Goal: Feedback & Contribution: Submit feedback/report problem

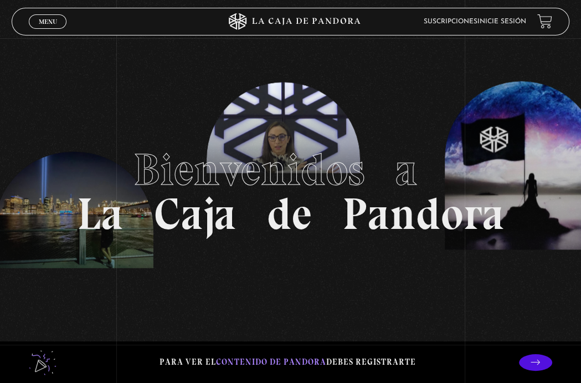
drag, startPoint x: 0, startPoint y: 24, endPoint x: 173, endPoint y: 19, distance: 173.5
click at [52, 21] on span "Menu" at bounding box center [48, 21] width 18 height 7
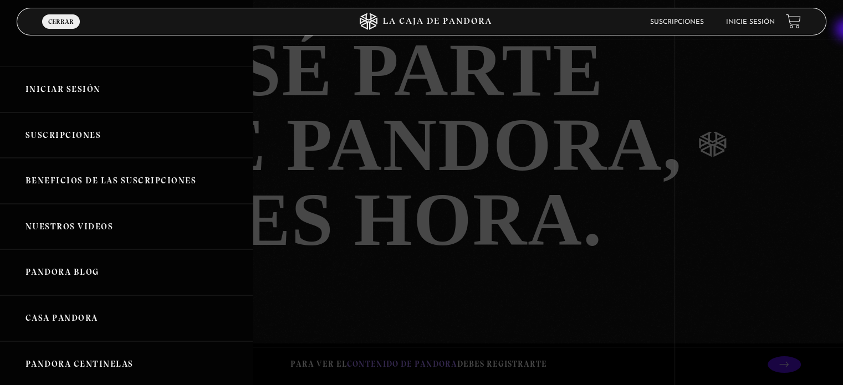
scroll to position [2364, 0]
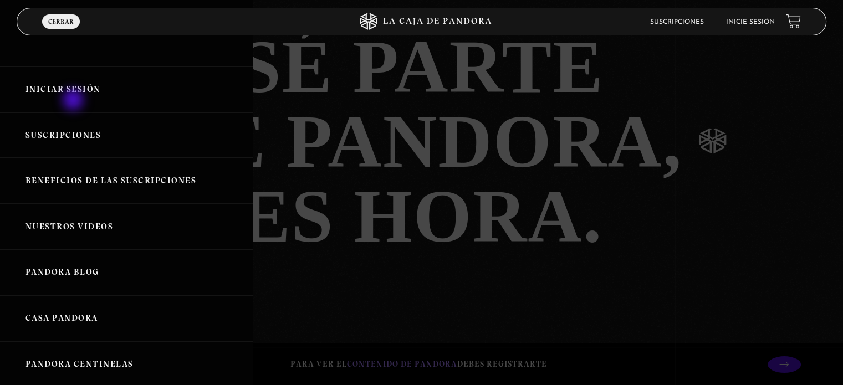
click at [74, 101] on link "Iniciar Sesión" at bounding box center [126, 90] width 253 height 46
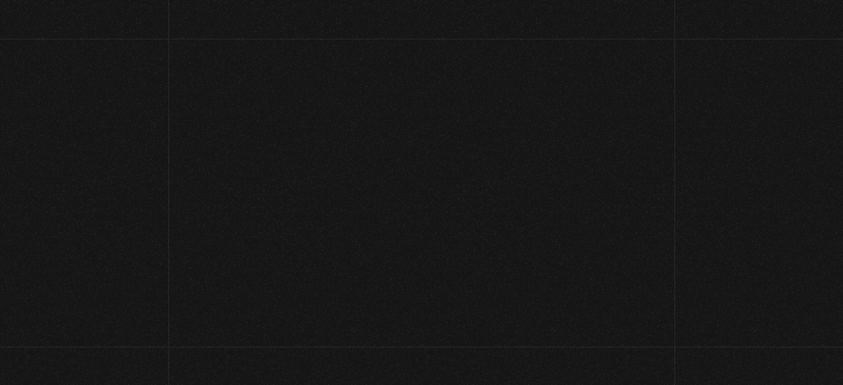
click at [74, 101] on span "Iniciar" at bounding box center [421, 84] width 809 height 44
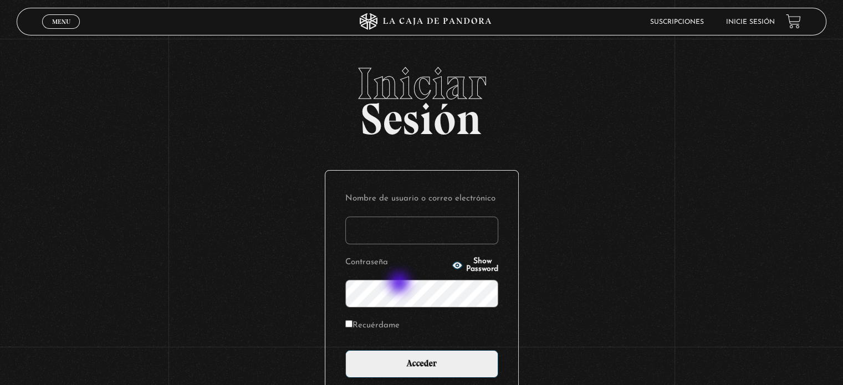
type input "gloriarce.08@gmail.com"
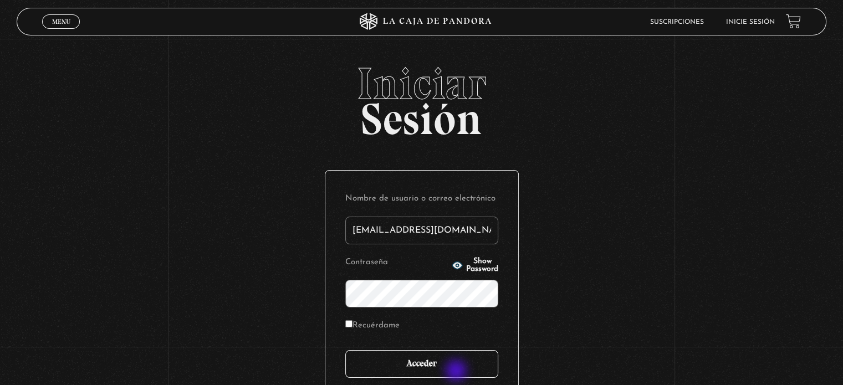
click at [457, 372] on input "Acceder" at bounding box center [421, 364] width 153 height 28
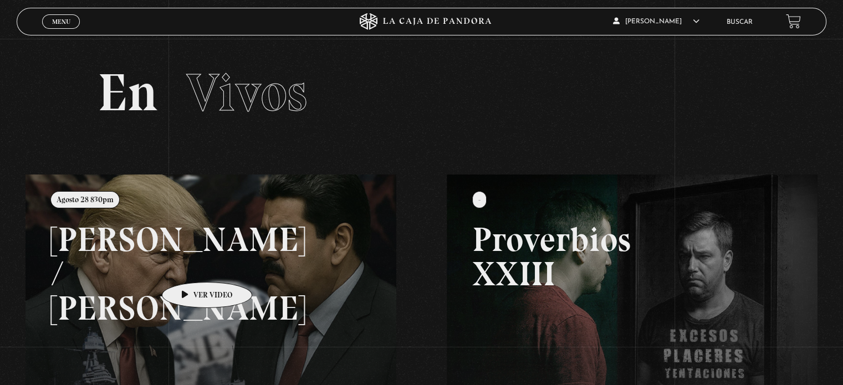
click at [190, 265] on link at bounding box center [446, 367] width 843 height 385
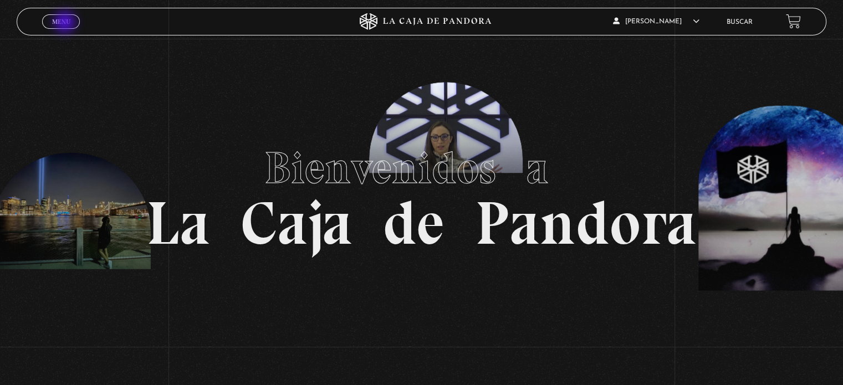
click at [66, 23] on span "Menu" at bounding box center [61, 21] width 18 height 7
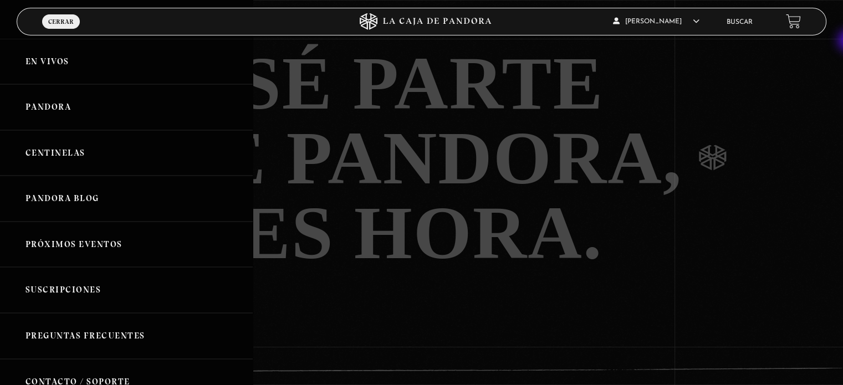
scroll to position [2421, 0]
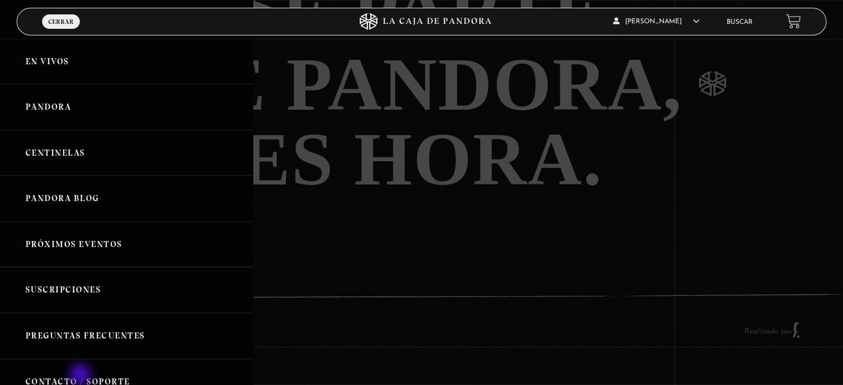
click at [81, 376] on link "Contacto / Soporte" at bounding box center [126, 382] width 253 height 46
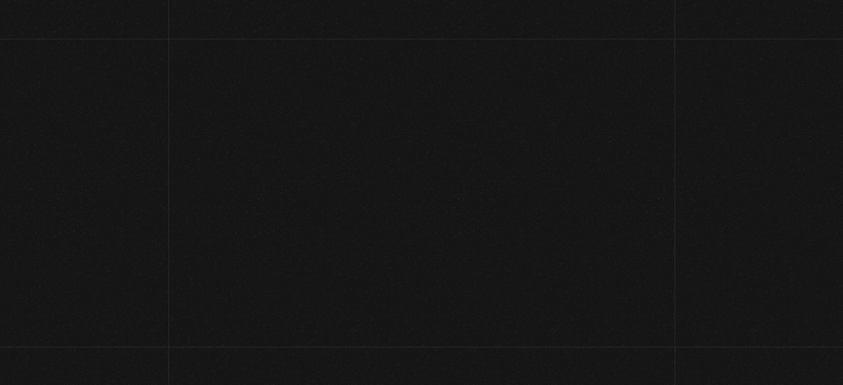
click at [108, 372] on div "Complete este formulario si: Ocupa reportar un problema con la página (Soporte)…" at bounding box center [421, 250] width 843 height 501
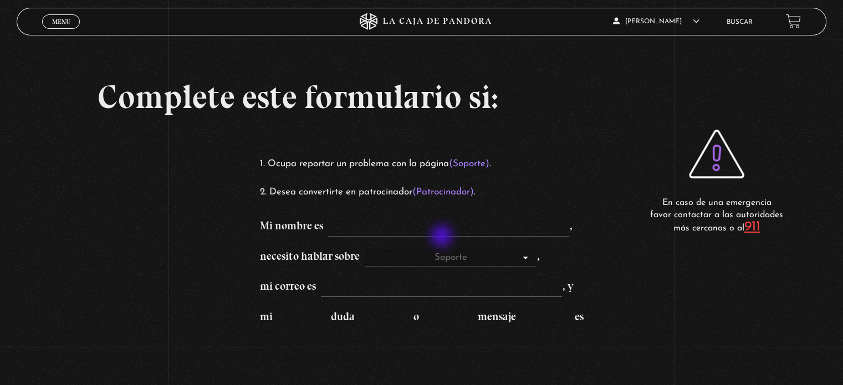
click at [443, 237] on form "Mi nombre es , necesito hablar sobre Soporte Patrocinadores , mi correo es , y …" at bounding box center [421, 350] width 324 height 267
click at [437, 228] on input "Mi nombre es ," at bounding box center [448, 228] width 241 height 18
type input "[PERSON_NAME]"
click at [444, 249] on select "Soporte Patrocinadores" at bounding box center [451, 258] width 172 height 18
click at [371, 249] on select "Soporte Patrocinadores" at bounding box center [451, 258] width 172 height 18
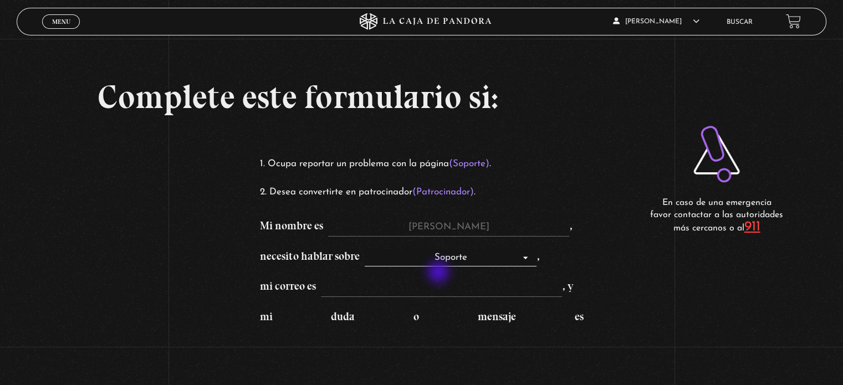
click at [439, 273] on form "Mi nombre es [PERSON_NAME] , necesito hablar sobre Soporte Patrocinadores , mi …" at bounding box center [421, 350] width 324 height 267
click at [435, 301] on form "Mi nombre es [PERSON_NAME] , necesito hablar sobre Soporte Patrocinadores , mi …" at bounding box center [421, 350] width 324 height 267
click at [436, 288] on input "mi correo es , y" at bounding box center [441, 288] width 241 height 18
paste input "G"
type input "G"
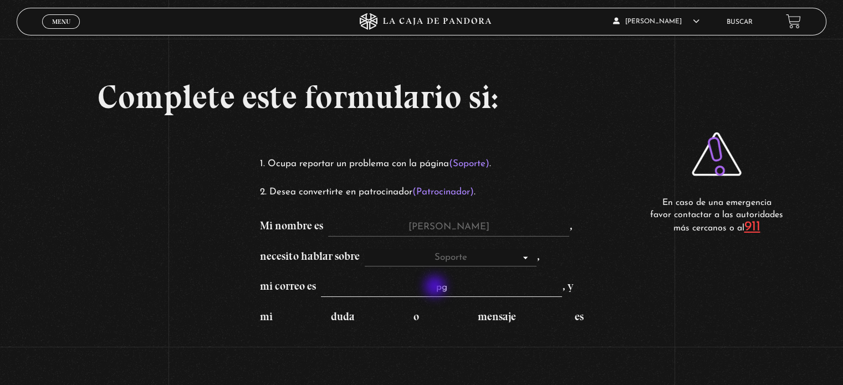
type input "p"
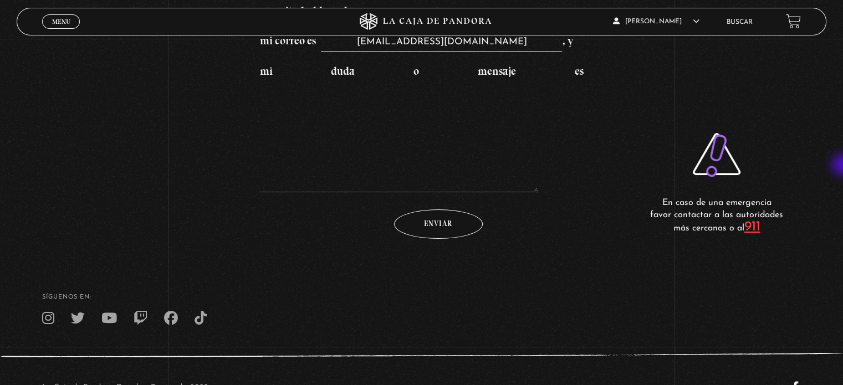
scroll to position [246, 0]
type input "[EMAIL_ADDRESS][DOMAIN_NAME]"
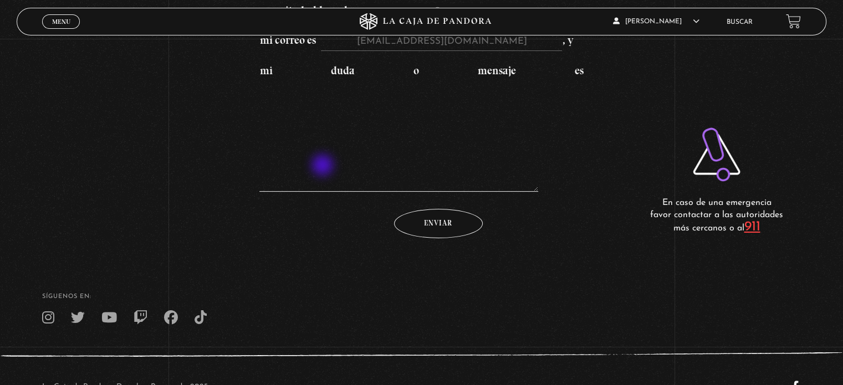
click at [324, 166] on textarea "mi duda o mensaje es" at bounding box center [398, 136] width 278 height 111
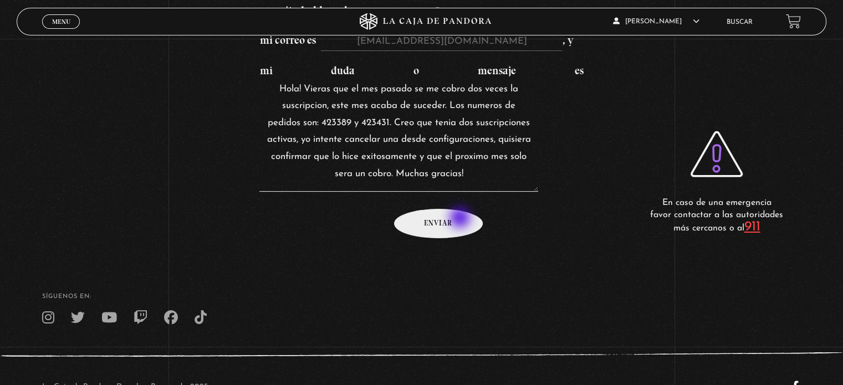
type textarea "Hola! Vieras que el mes pasado se me cobro dos veces la suscripcion, este mes a…"
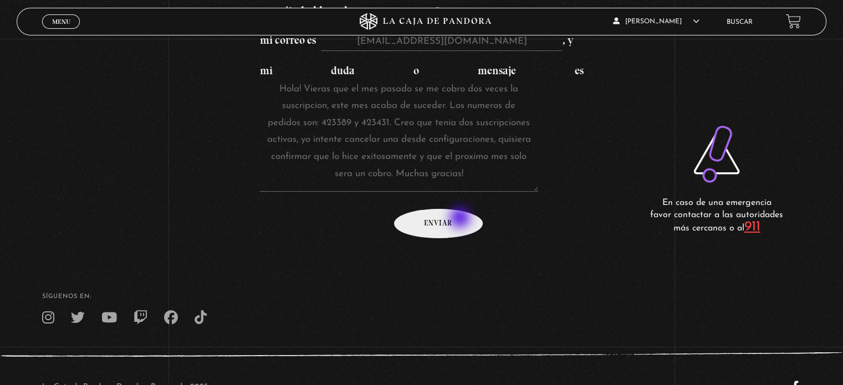
click at [461, 219] on input "Enviar" at bounding box center [438, 223] width 89 height 29
